Goal: Transaction & Acquisition: Purchase product/service

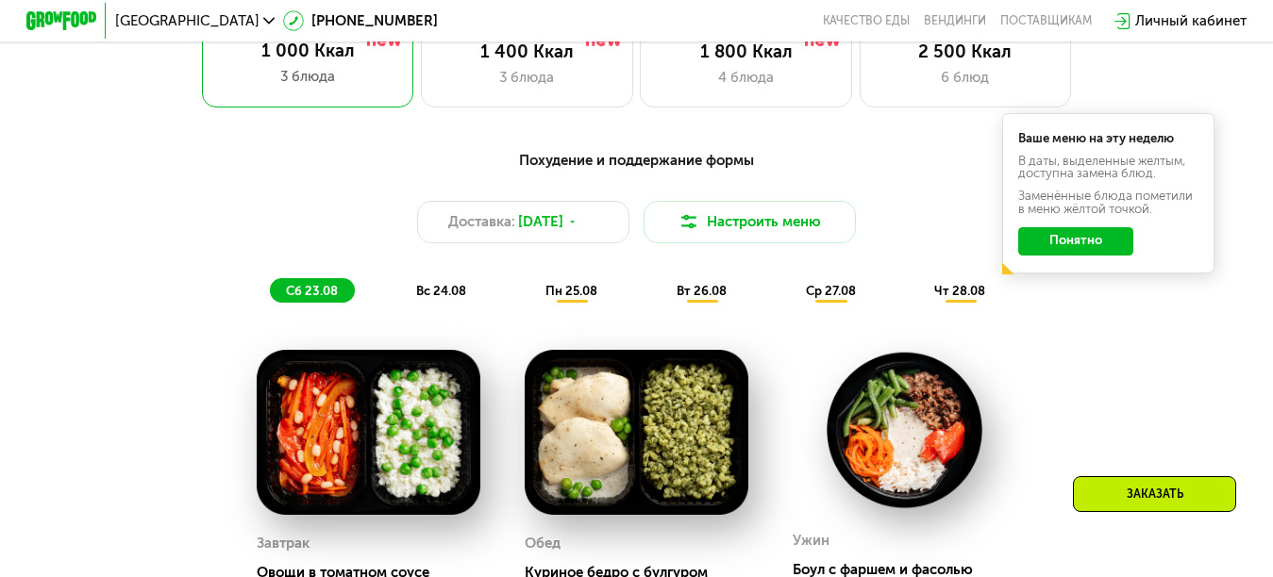
scroll to position [755, 0]
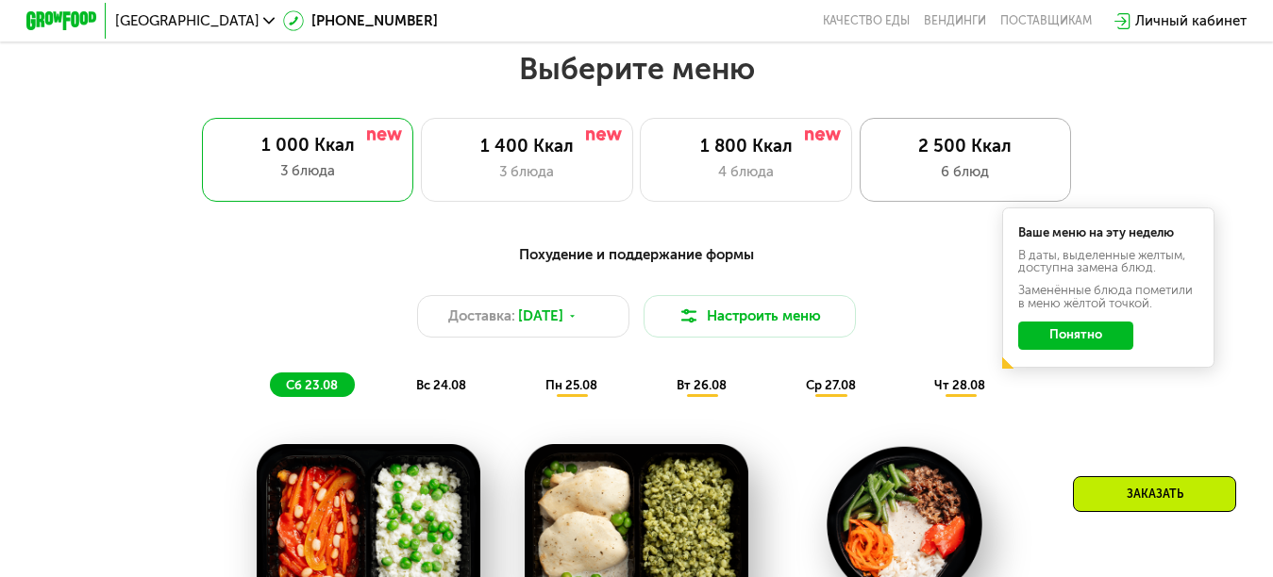
click at [952, 179] on div "6 блюд" at bounding box center [964, 171] width 175 height 21
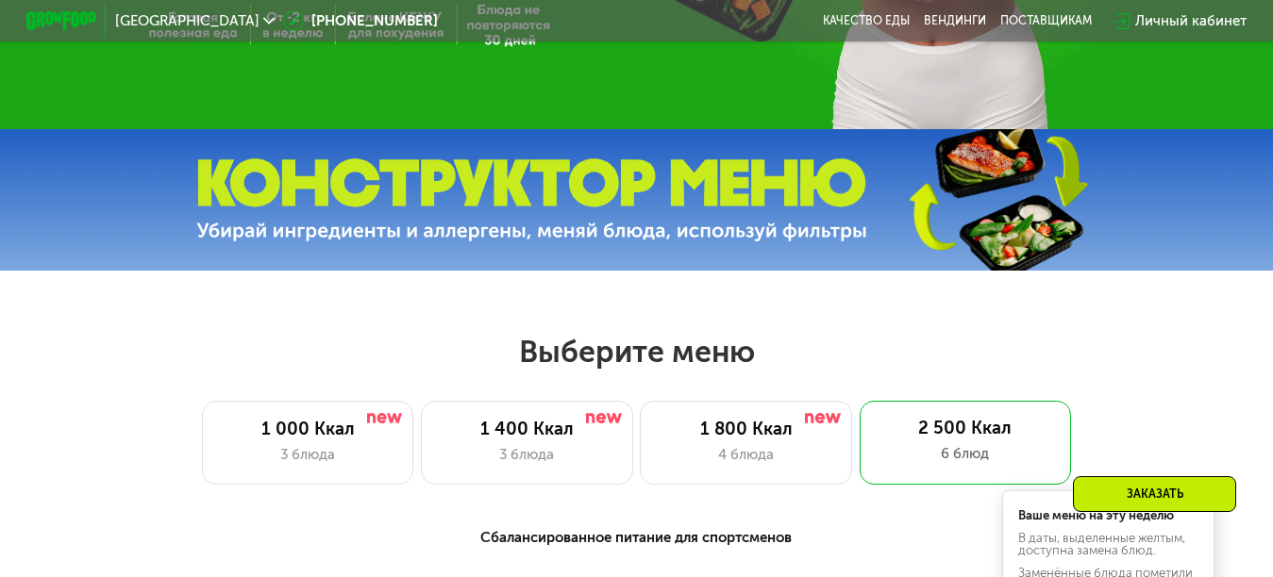
scroll to position [660, 0]
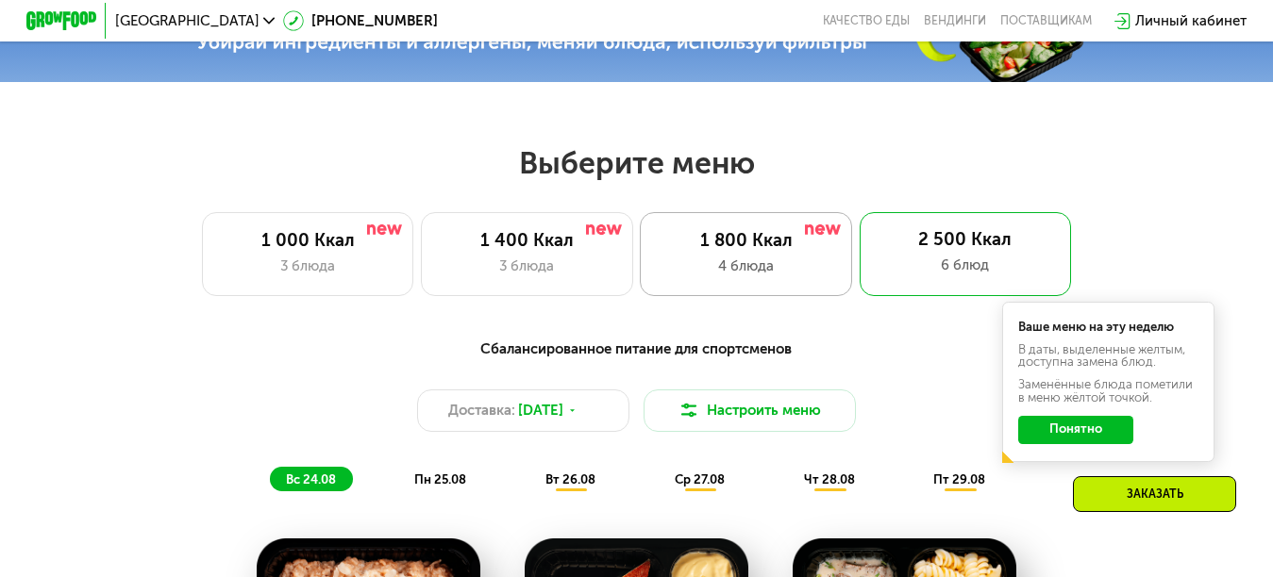
click at [729, 250] on div "1 800 Ккал" at bounding box center [745, 240] width 175 height 21
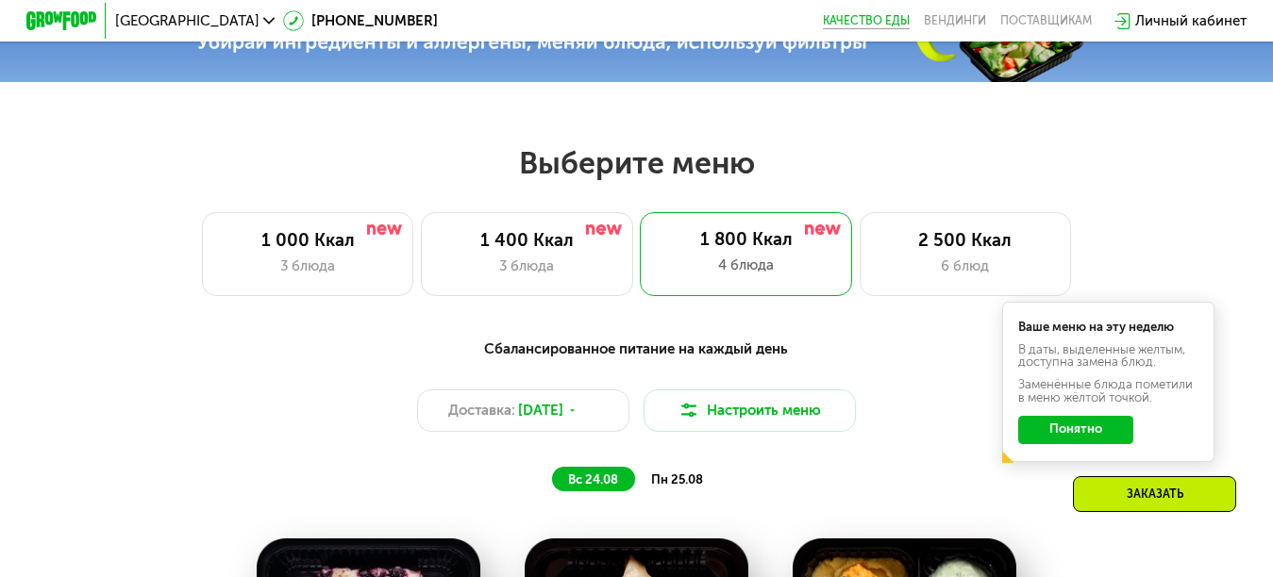
click at [874, 17] on link "Качество еды" at bounding box center [866, 21] width 87 height 14
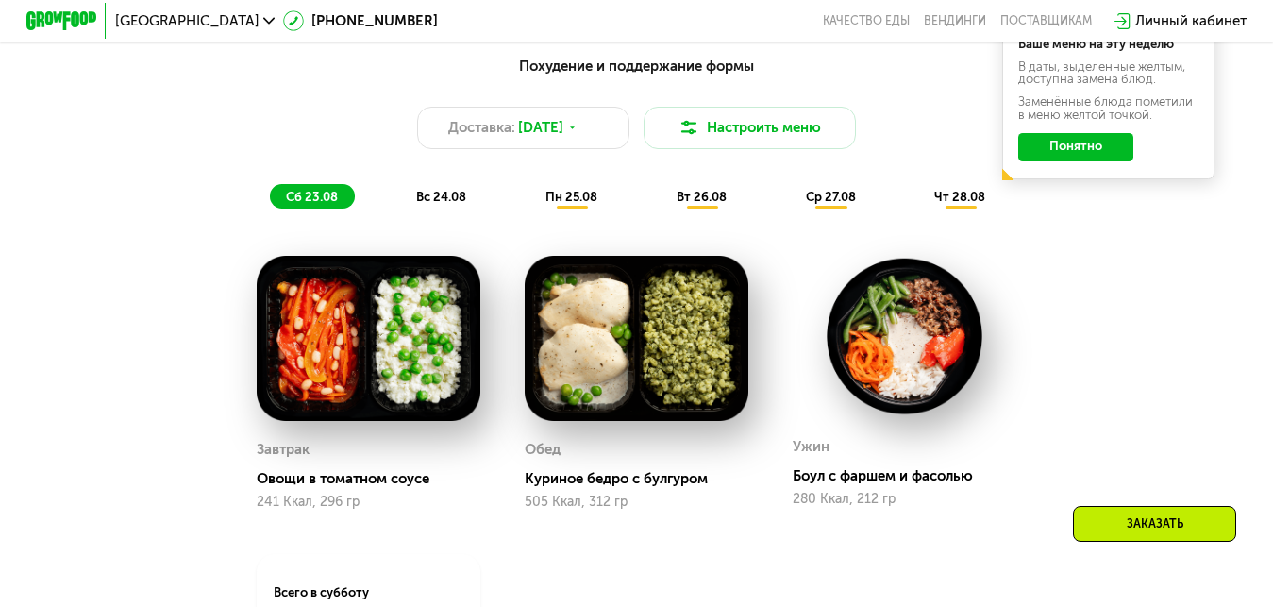
scroll to position [755, 0]
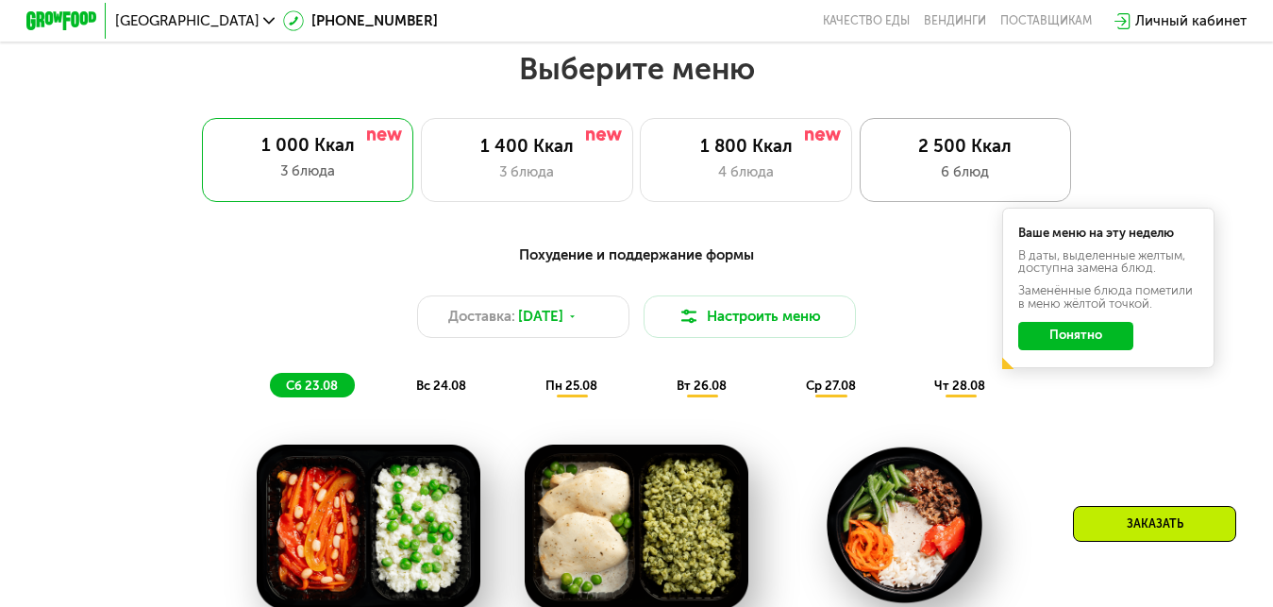
click at [969, 182] on div "6 блюд" at bounding box center [964, 171] width 175 height 21
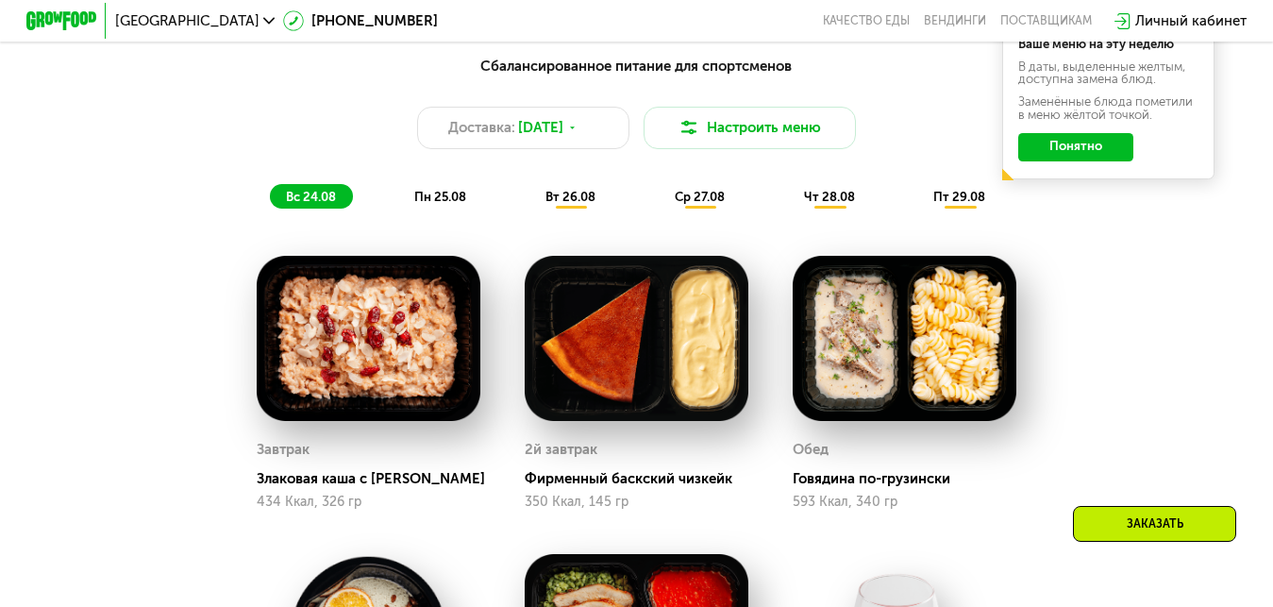
scroll to position [849, 0]
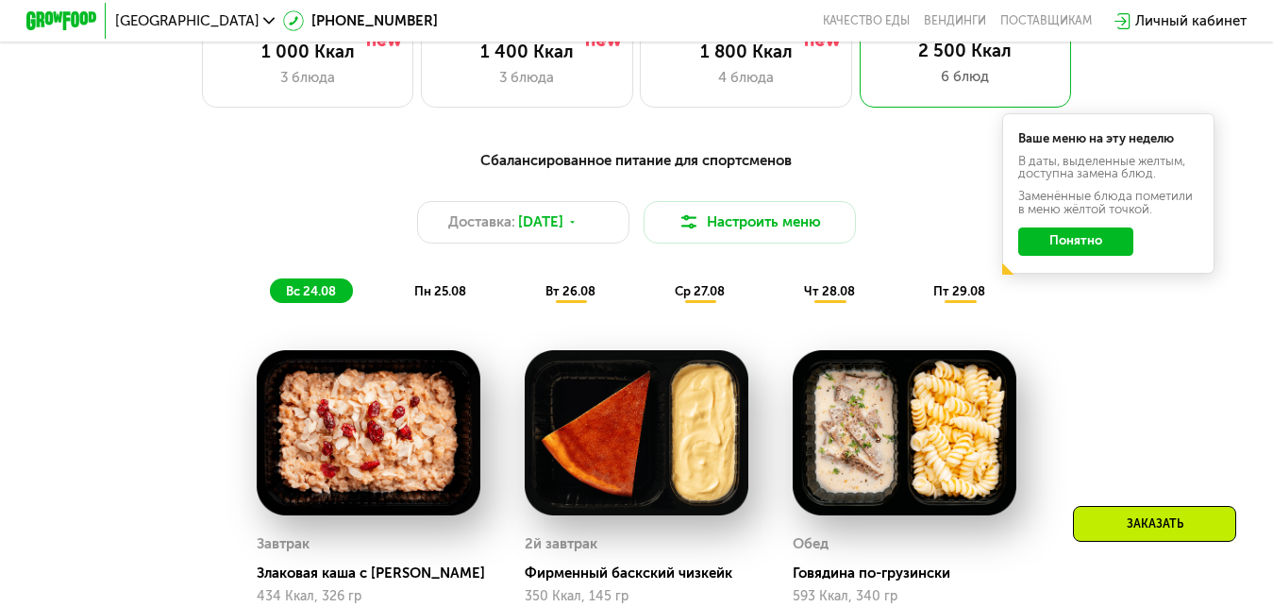
click at [566, 298] on span "вт 26.08" at bounding box center [570, 291] width 50 height 14
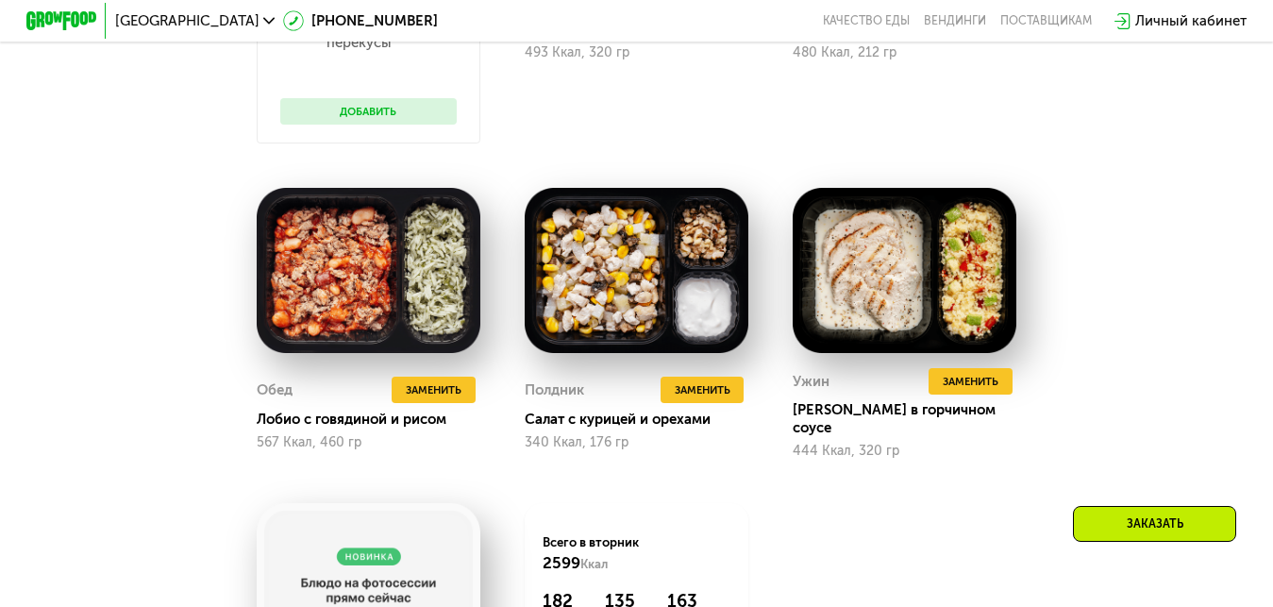
scroll to position [1132, 0]
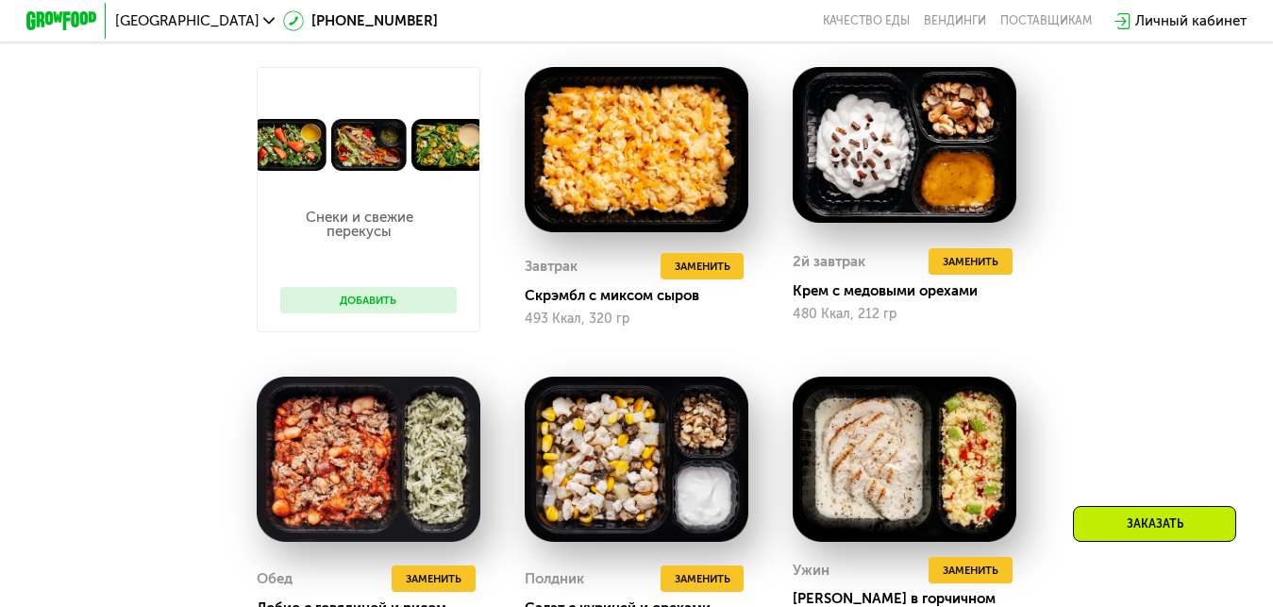
click at [361, 305] on button "Добавить" at bounding box center [368, 300] width 176 height 26
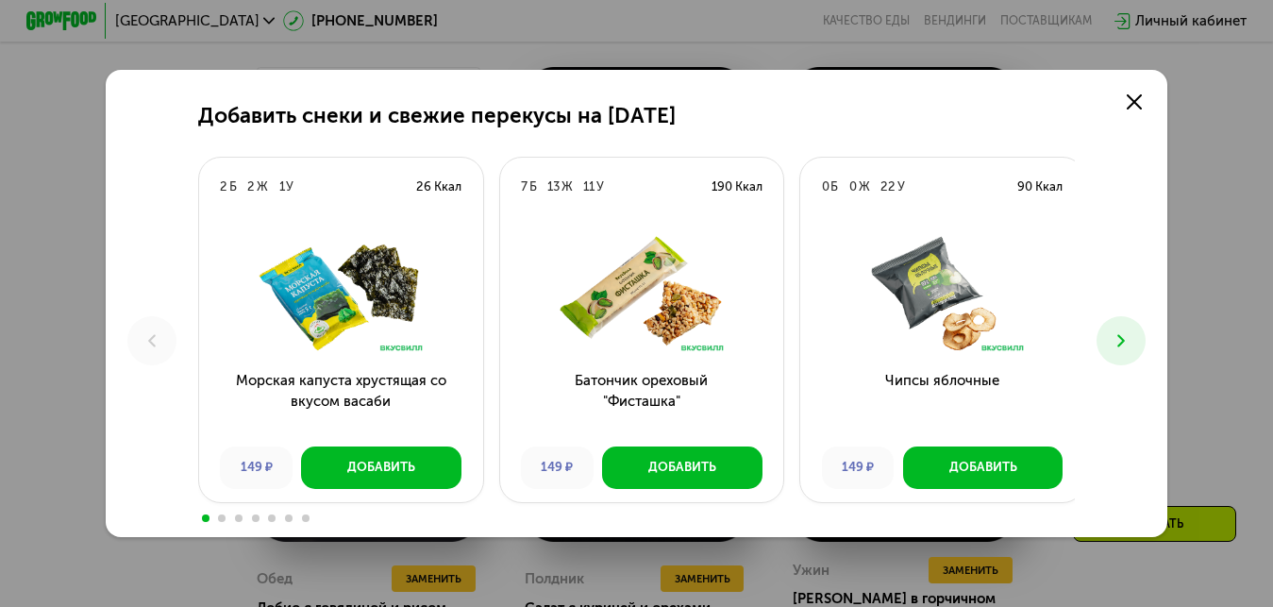
click at [1131, 342] on icon at bounding box center [1120, 340] width 21 height 21
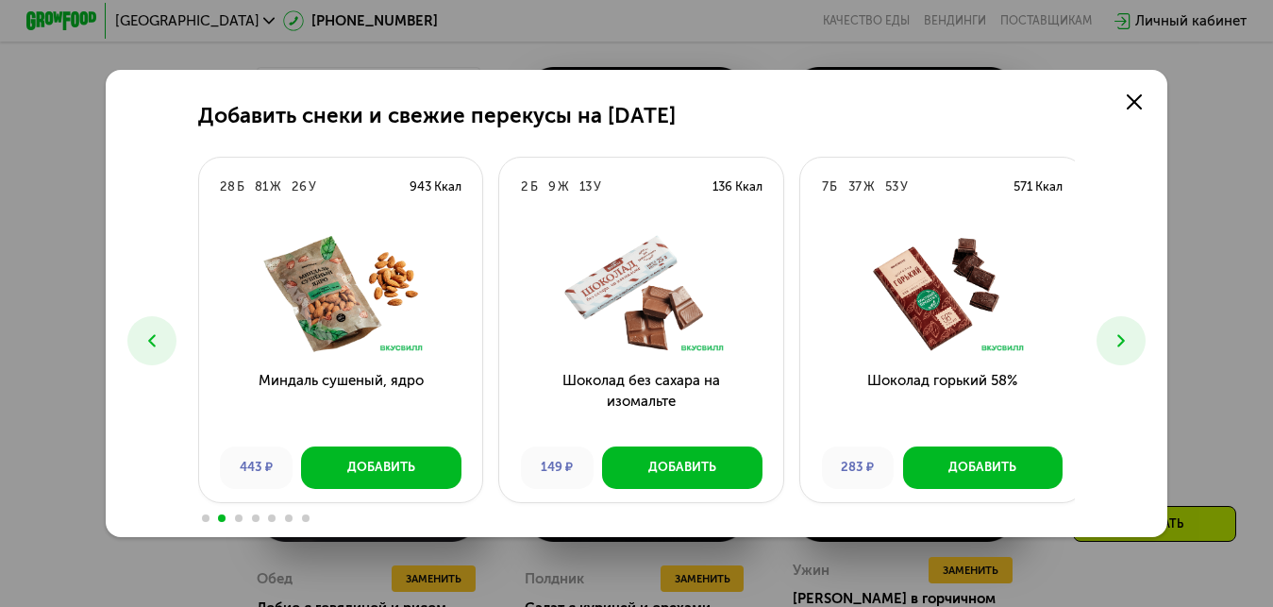
click at [1131, 342] on icon at bounding box center [1120, 340] width 21 height 21
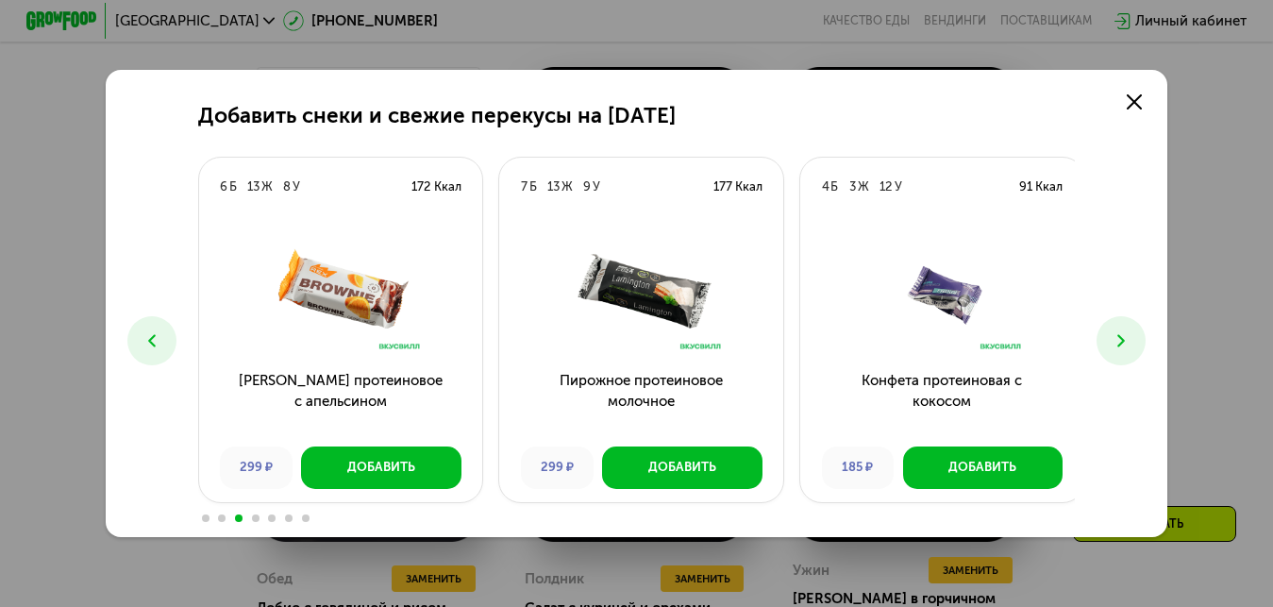
click at [1131, 342] on icon at bounding box center [1120, 340] width 21 height 21
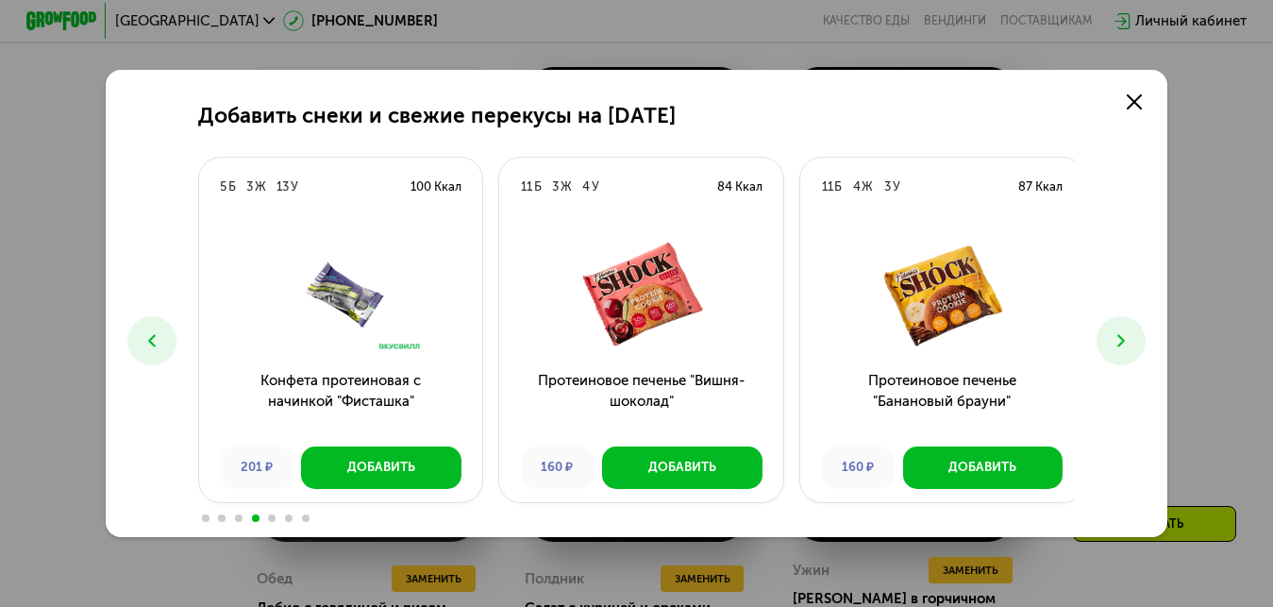
click at [1131, 342] on icon at bounding box center [1120, 340] width 21 height 21
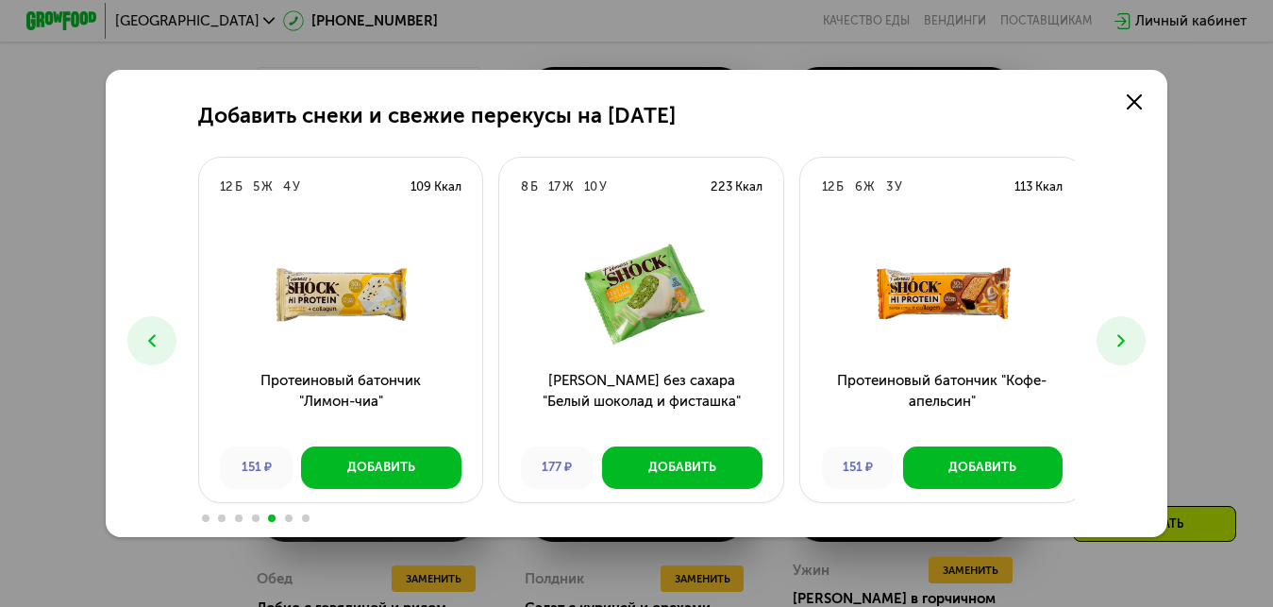
click at [1125, 338] on use at bounding box center [1121, 340] width 8 height 12
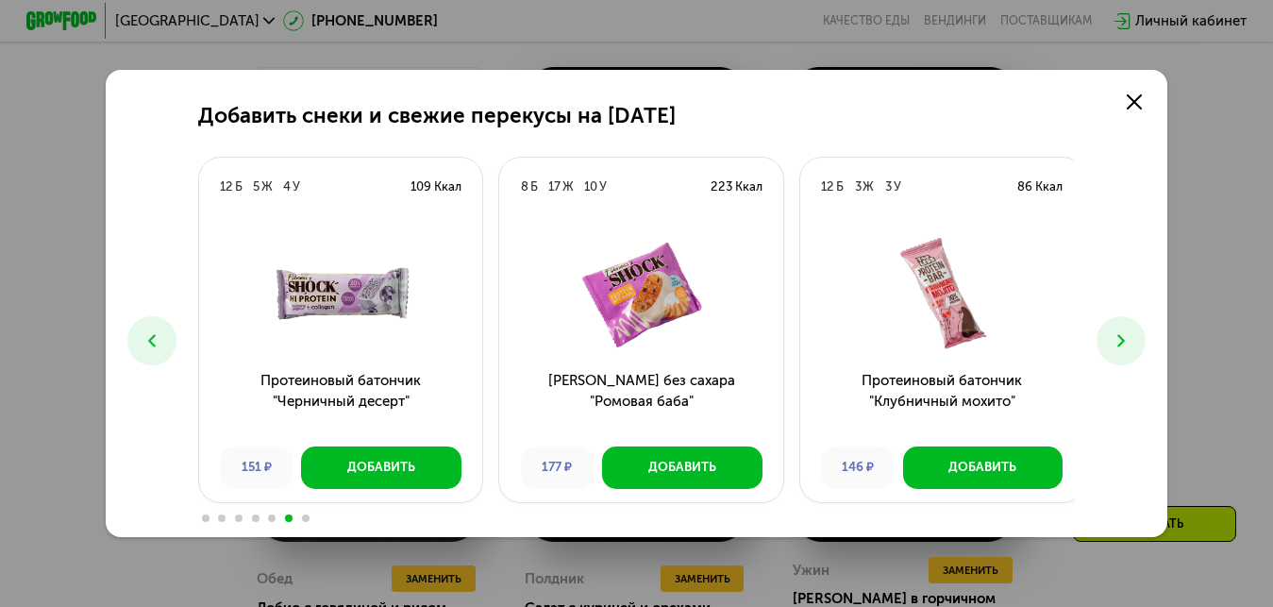
click at [1125, 334] on icon at bounding box center [1120, 340] width 21 height 21
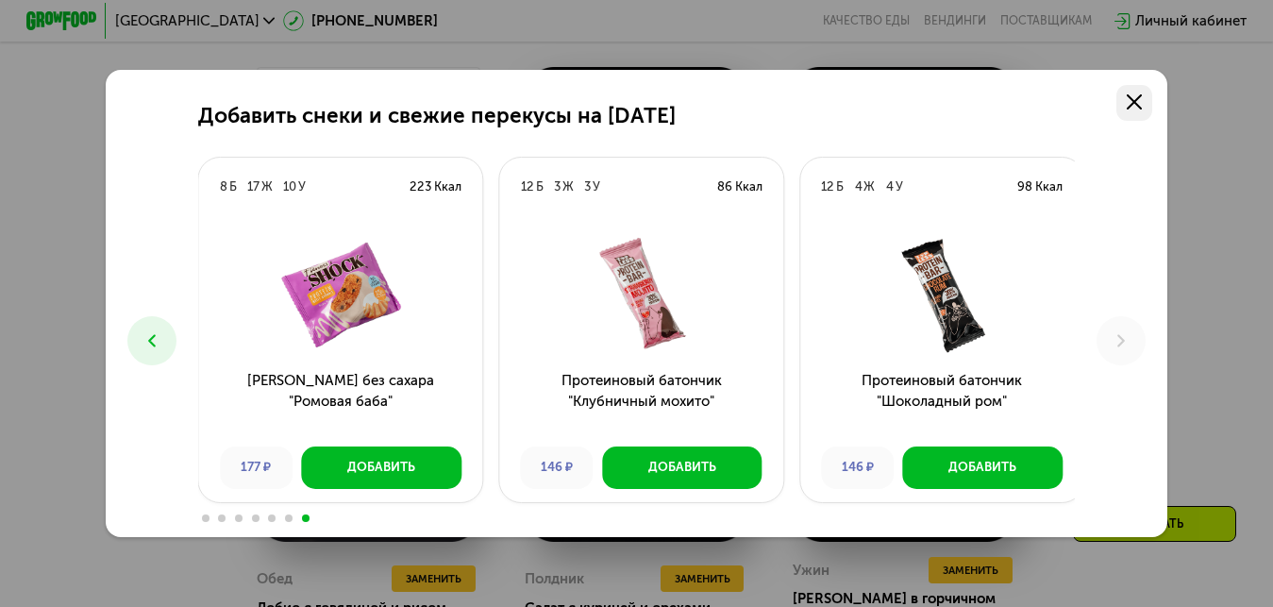
click at [1139, 100] on use at bounding box center [1134, 102] width 16 height 16
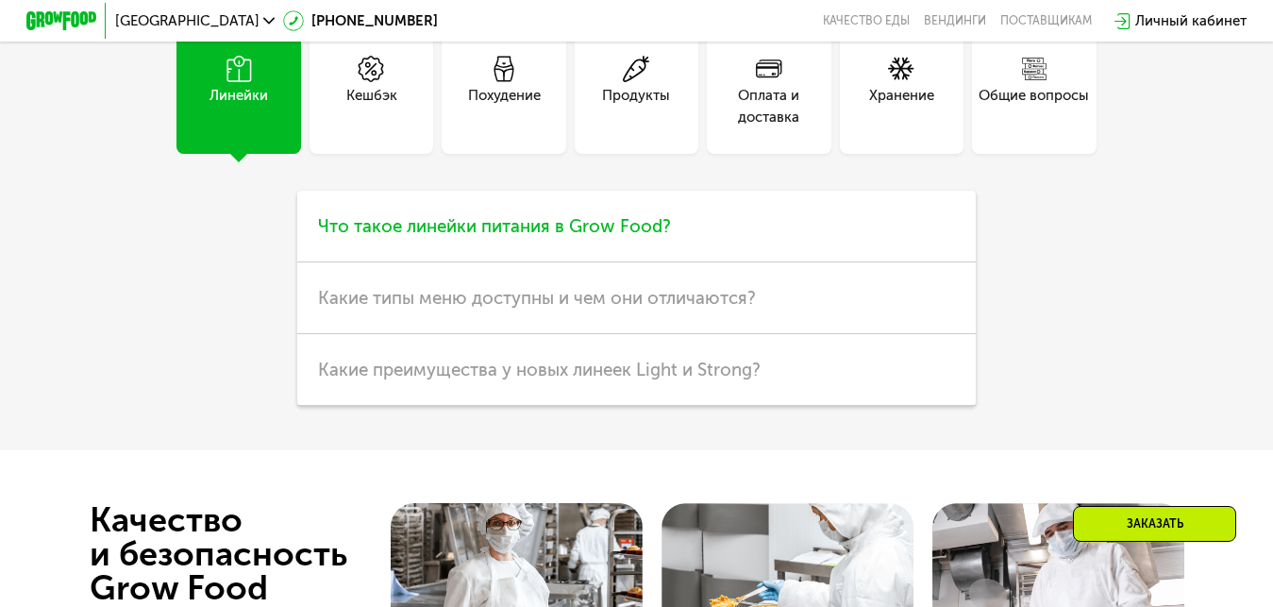
scroll to position [4623, 0]
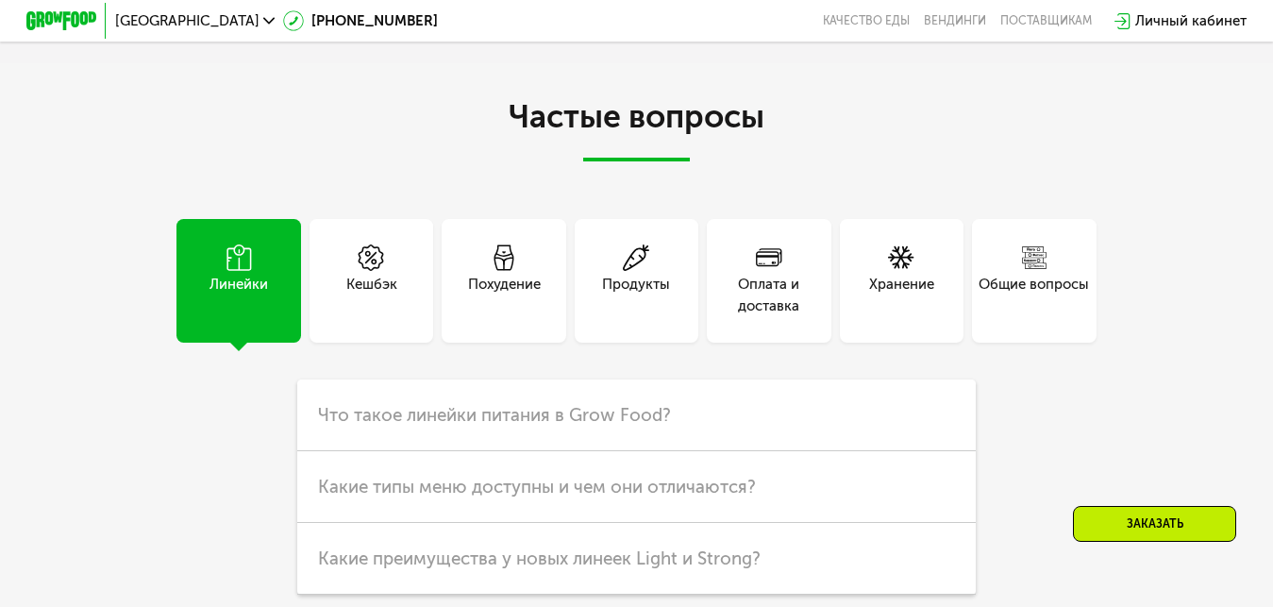
click at [760, 309] on div "Оплата и доставка" at bounding box center [769, 295] width 124 height 42
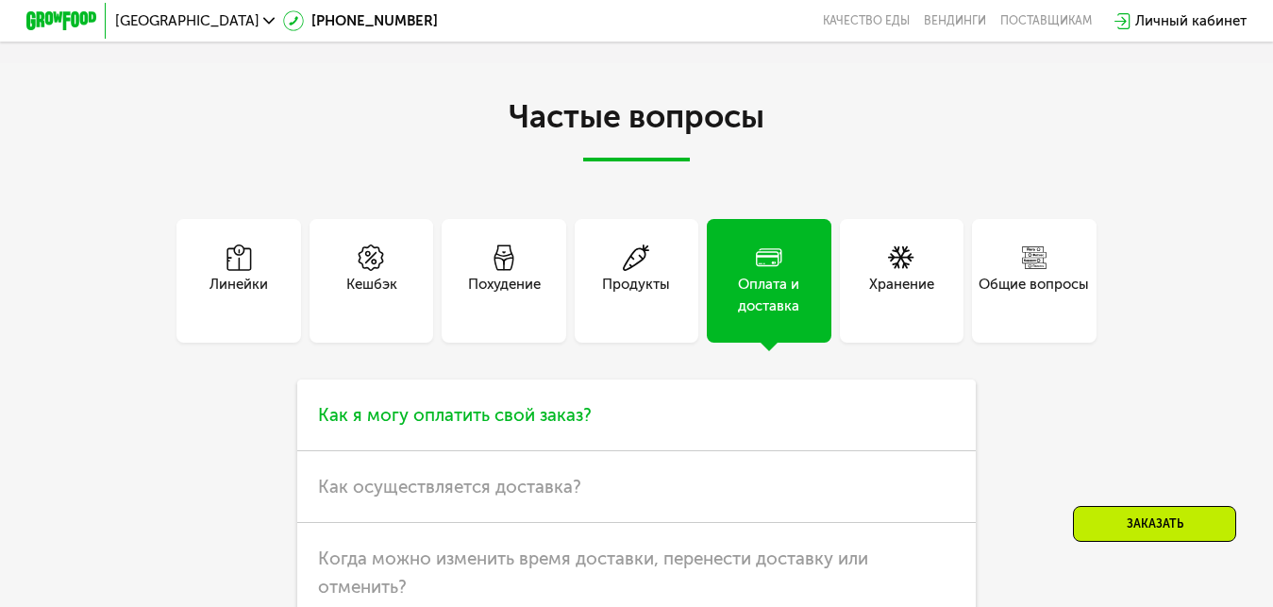
scroll to position [4717, 0]
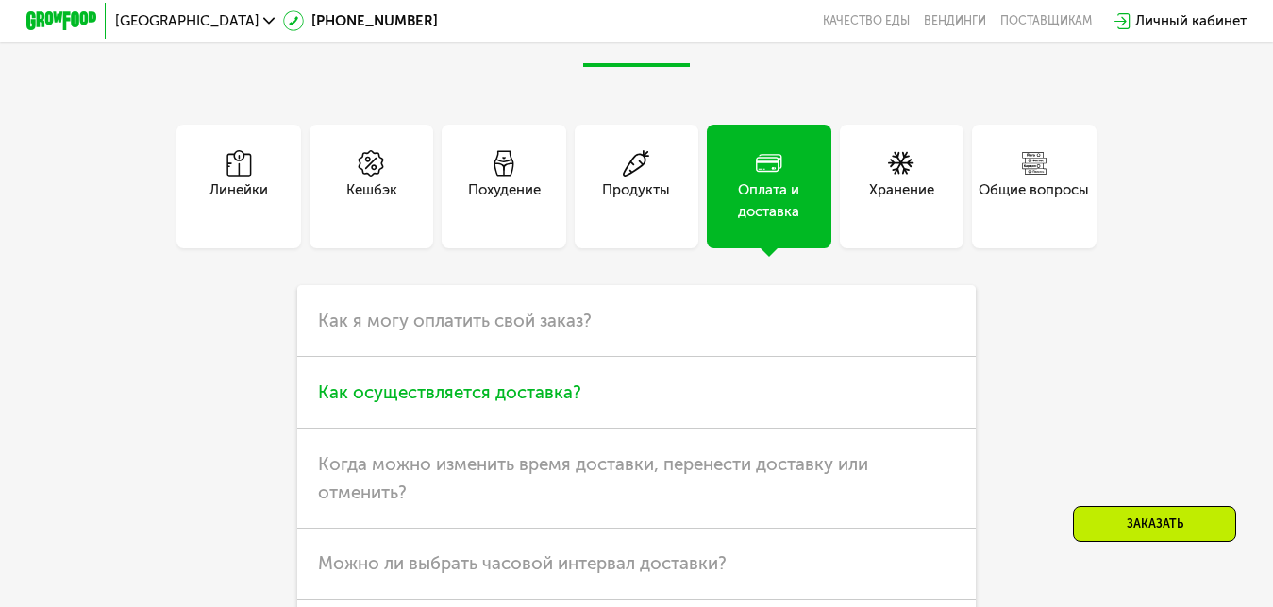
click at [416, 403] on span "Как осуществляется доставка?" at bounding box center [449, 392] width 263 height 22
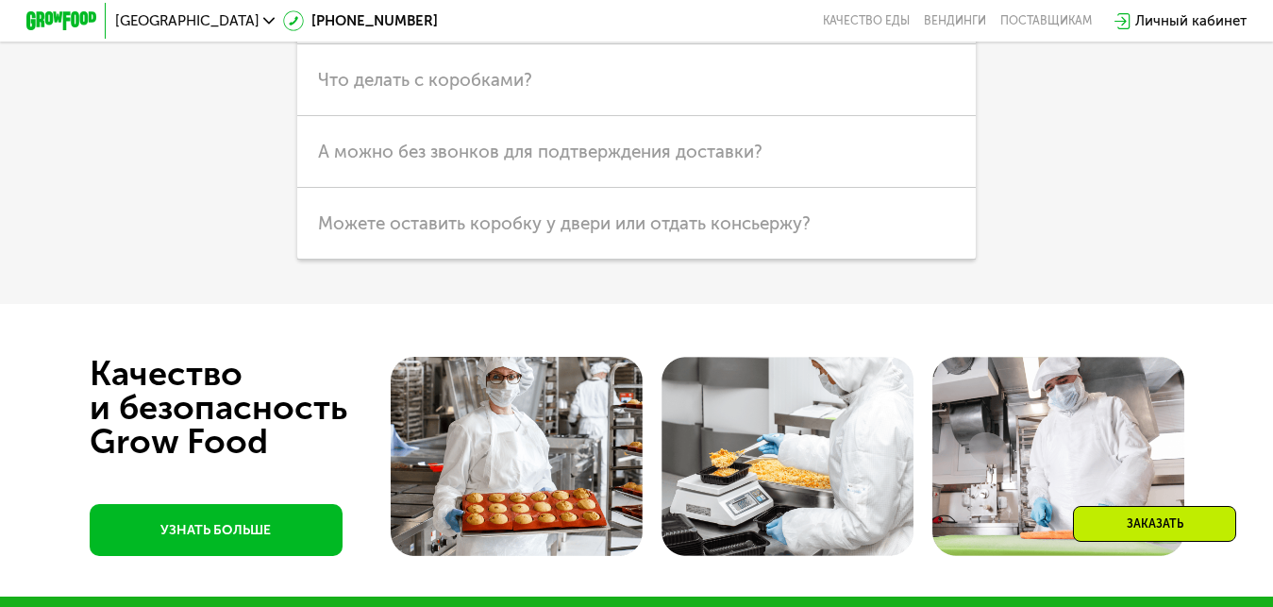
scroll to position [5472, 0]
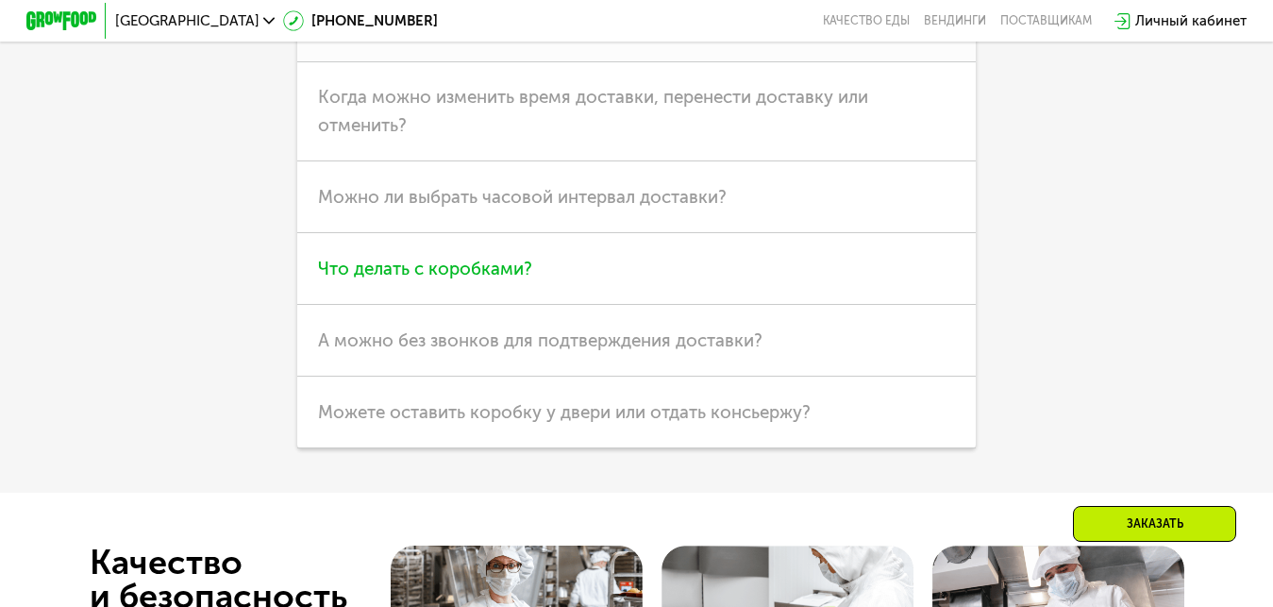
click at [466, 279] on span "Что делать с коробками?" at bounding box center [425, 269] width 214 height 22
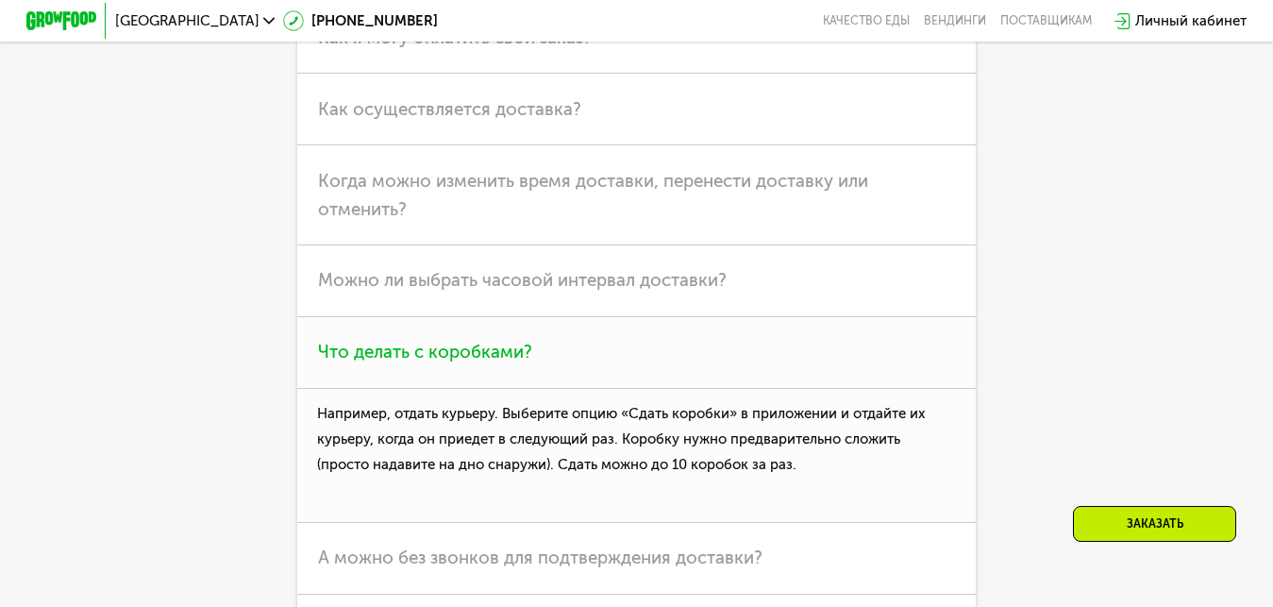
scroll to position [4906, 0]
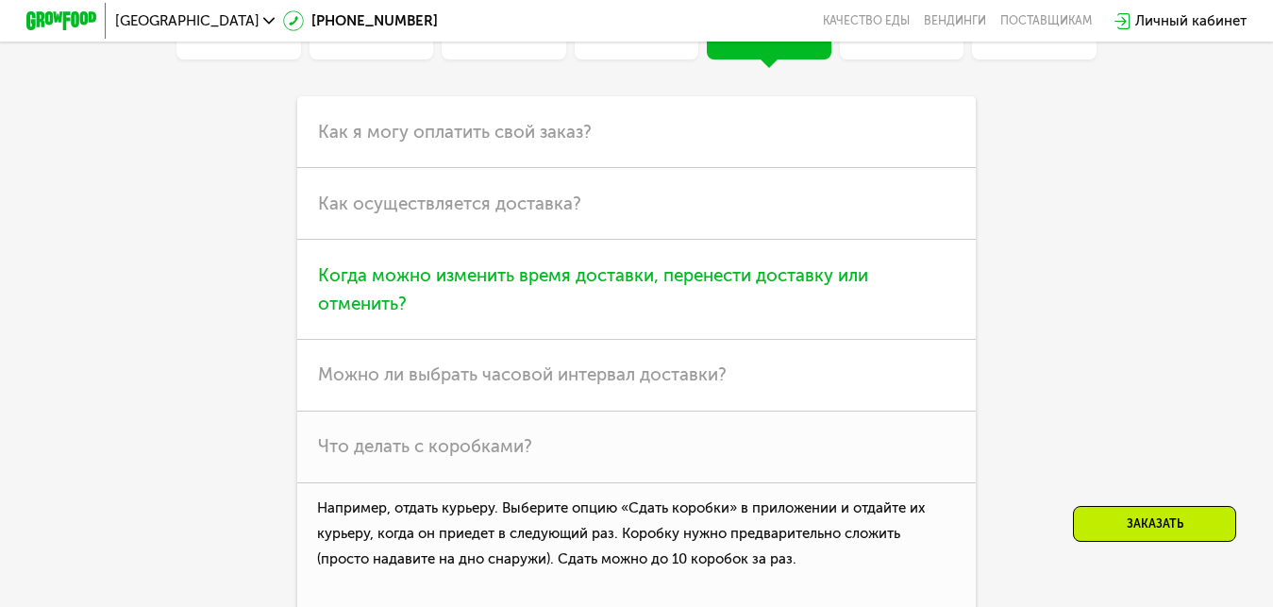
click at [450, 300] on span "Когда можно изменить время доставки, перенести доставку или отменить?" at bounding box center [593, 289] width 550 height 50
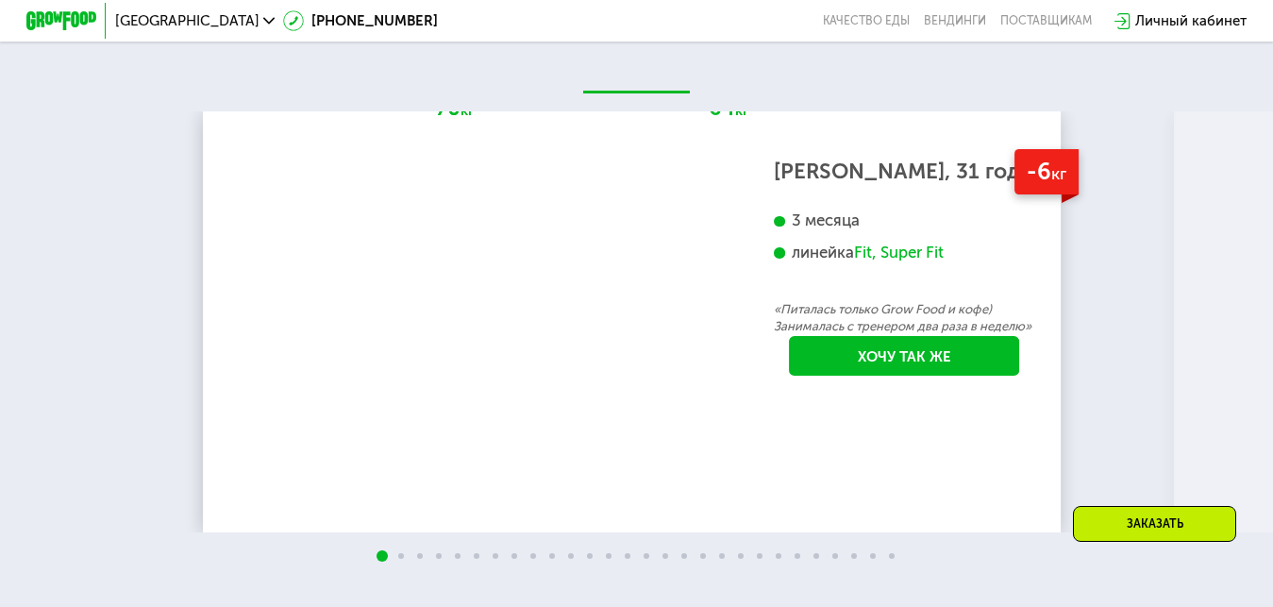
scroll to position [3302, 0]
